Goal: Task Accomplishment & Management: Use online tool/utility

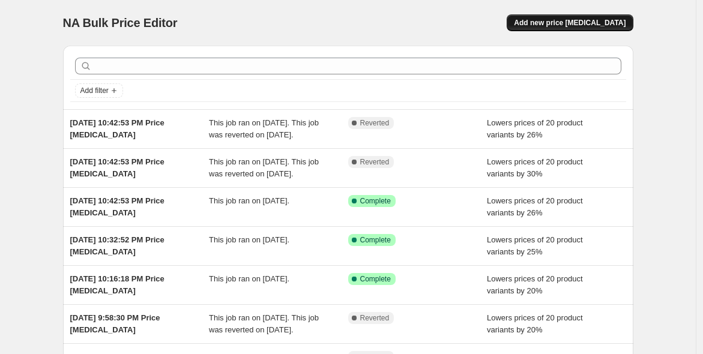
click at [553, 29] on button "Add new price change job" at bounding box center [570, 22] width 126 height 17
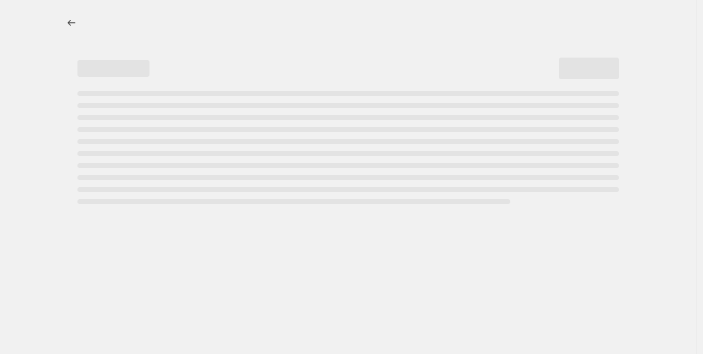
select select "percentage"
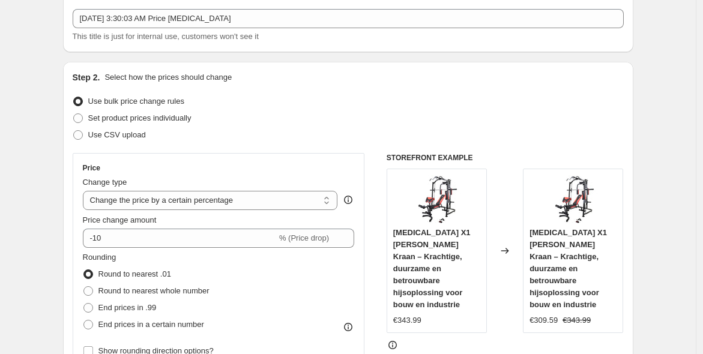
scroll to position [285, 0]
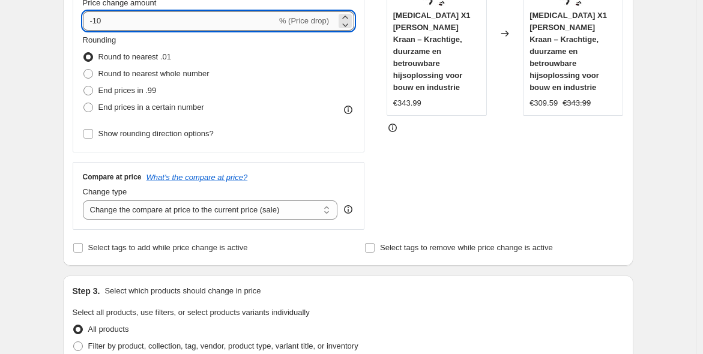
click at [133, 17] on input "-10" at bounding box center [180, 20] width 194 height 19
type input "-1"
type input "-35"
click at [116, 96] on label "End prices in .99" at bounding box center [120, 90] width 74 height 17
click at [84, 86] on input "End prices in .99" at bounding box center [83, 86] width 1 height 1
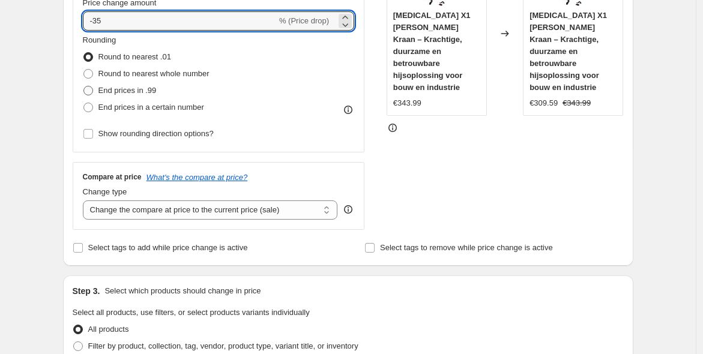
radio input "true"
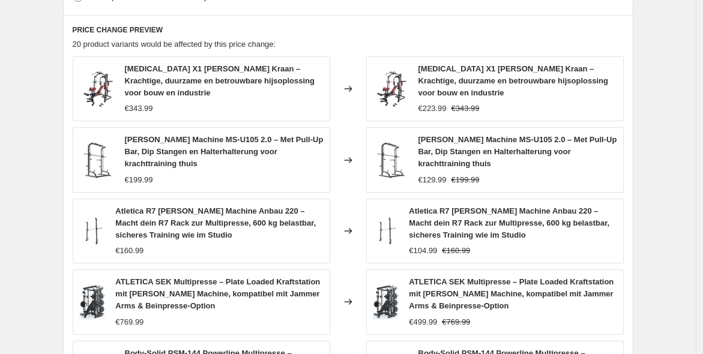
scroll to position [910, 0]
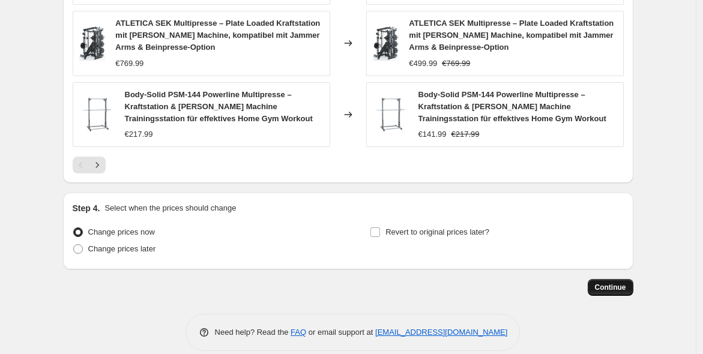
click at [603, 279] on button "Continue" at bounding box center [611, 287] width 46 height 17
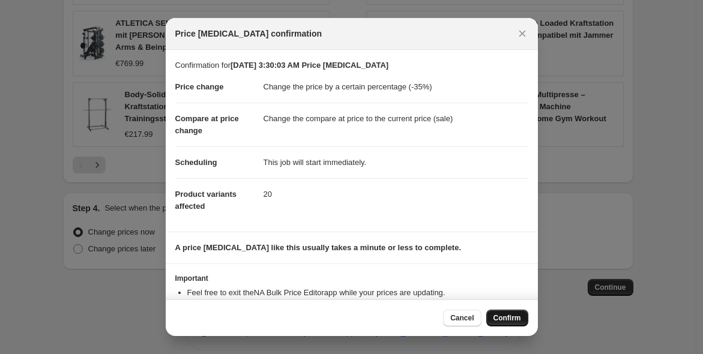
click at [499, 314] on span "Confirm" at bounding box center [507, 318] width 28 height 10
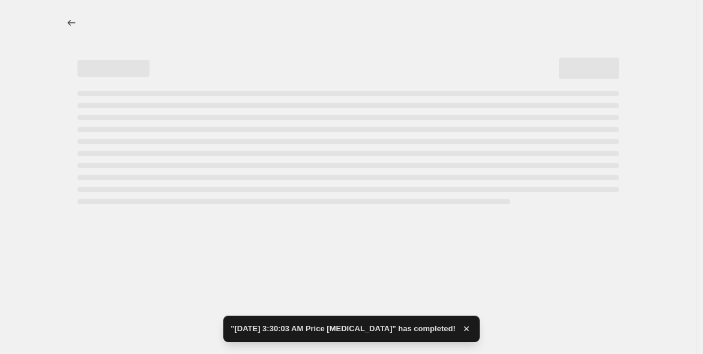
select select "percentage"
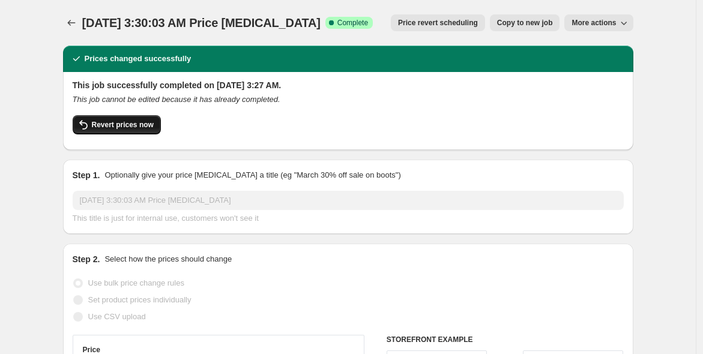
click at [128, 130] on button "Revert prices now" at bounding box center [117, 124] width 88 height 19
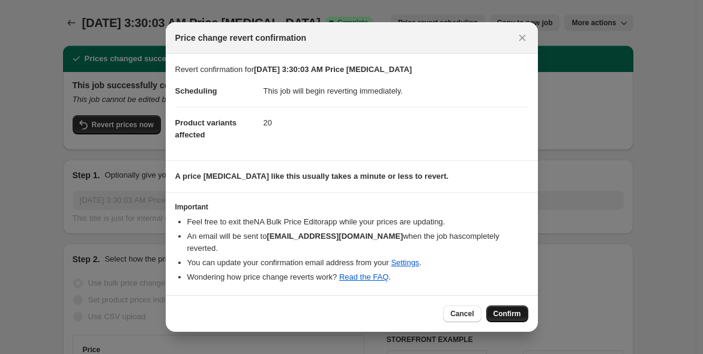
click at [501, 309] on span "Confirm" at bounding box center [507, 314] width 28 height 10
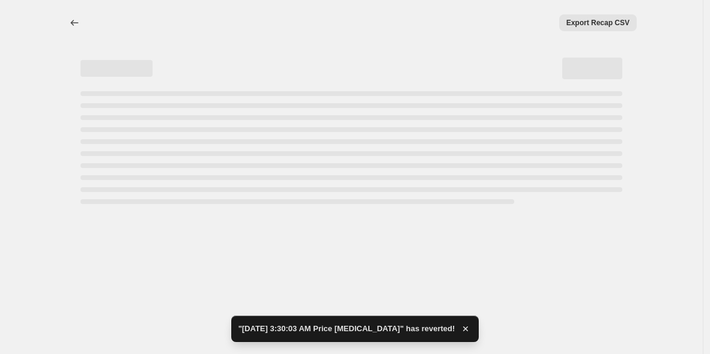
select select "percentage"
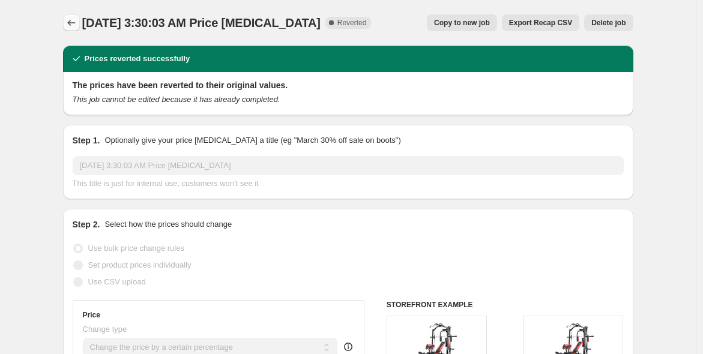
click at [73, 19] on icon "Price change jobs" at bounding box center [71, 23] width 12 height 12
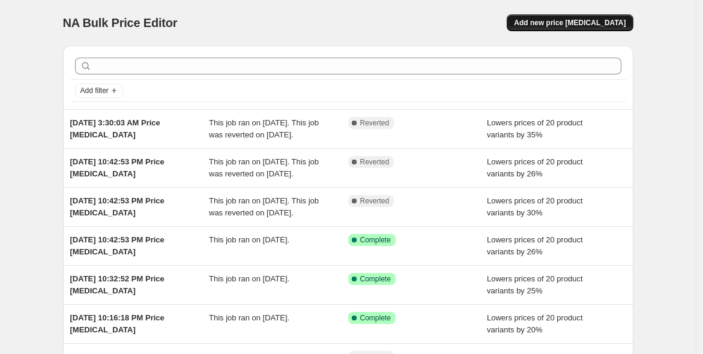
click at [585, 23] on span "Add new price change job" at bounding box center [570, 23] width 112 height 10
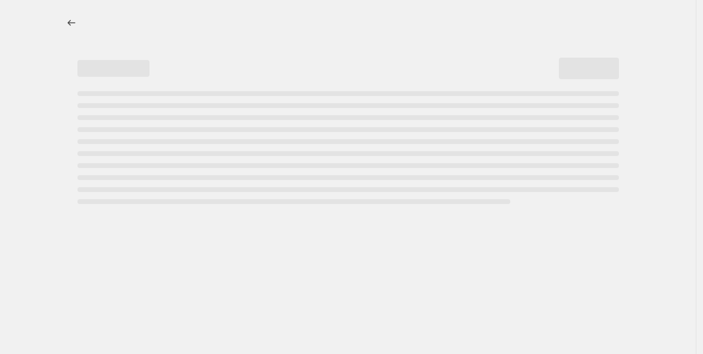
select select "percentage"
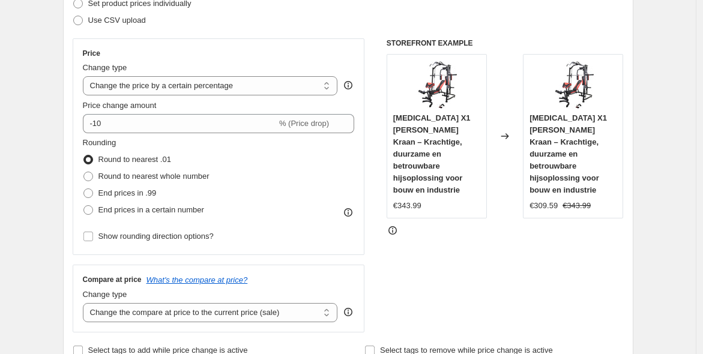
scroll to position [235, 0]
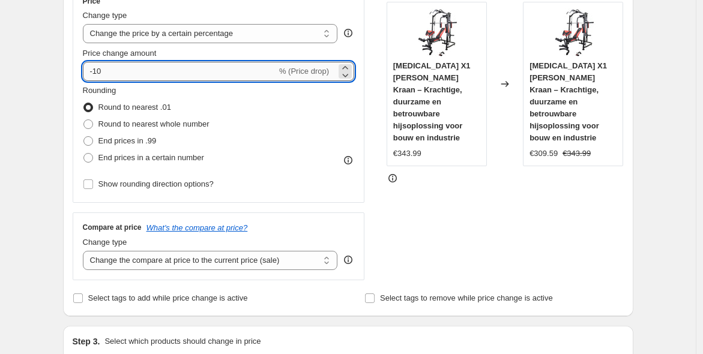
click at [187, 72] on input "-10" at bounding box center [180, 71] width 194 height 19
type input "-1"
type input "-52"
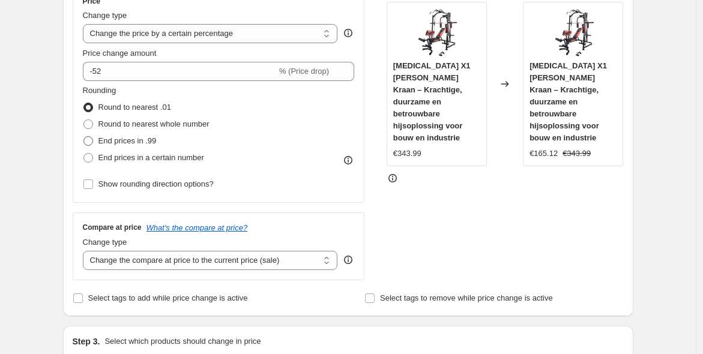
click at [92, 136] on span at bounding box center [88, 141] width 10 height 10
click at [84, 136] on input "End prices in .99" at bounding box center [83, 136] width 1 height 1
radio input "true"
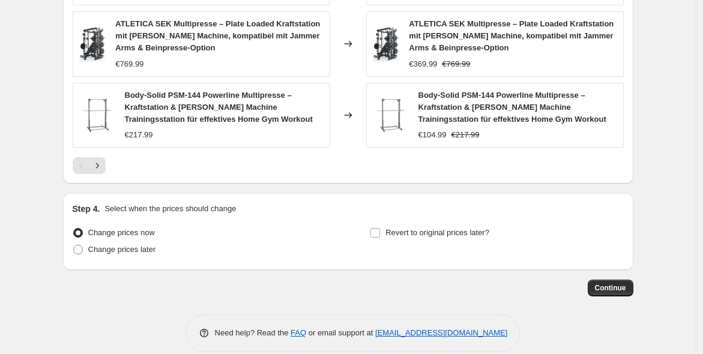
scroll to position [910, 0]
click at [620, 283] on span "Continue" at bounding box center [610, 288] width 31 height 10
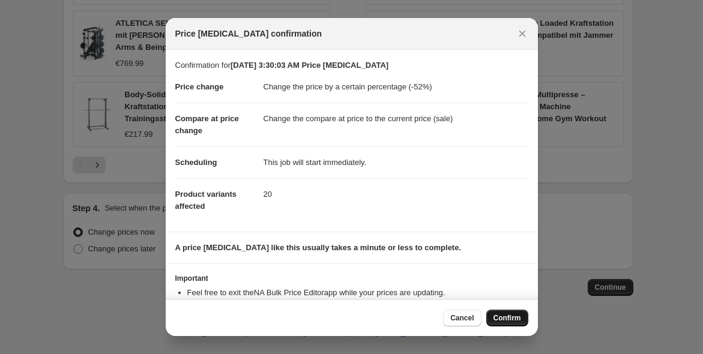
click at [502, 316] on span "Confirm" at bounding box center [507, 318] width 28 height 10
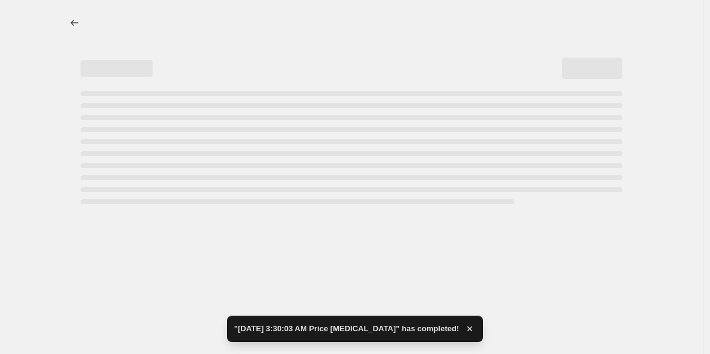
select select "percentage"
